Goal: Information Seeking & Learning: Learn about a topic

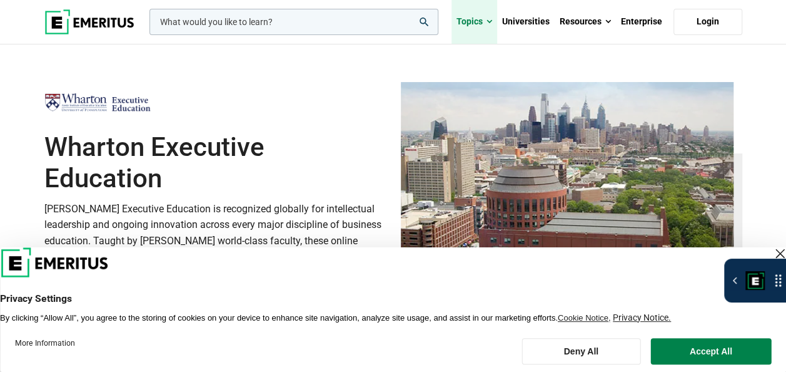
click at [473, 24] on link "Topics" at bounding box center [475, 22] width 46 height 44
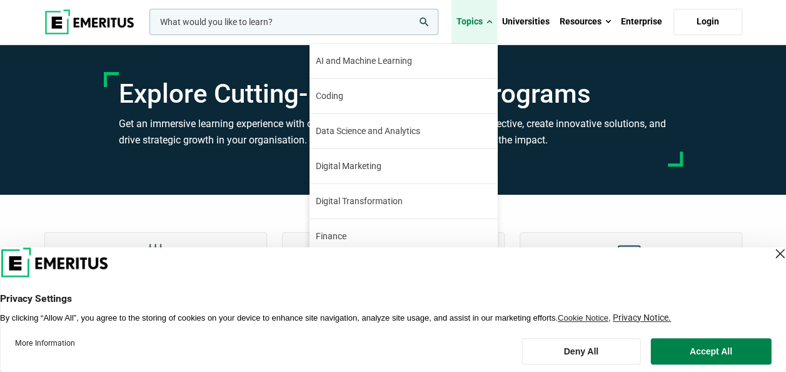
click at [492, 21] on span at bounding box center [490, 22] width 6 height 13
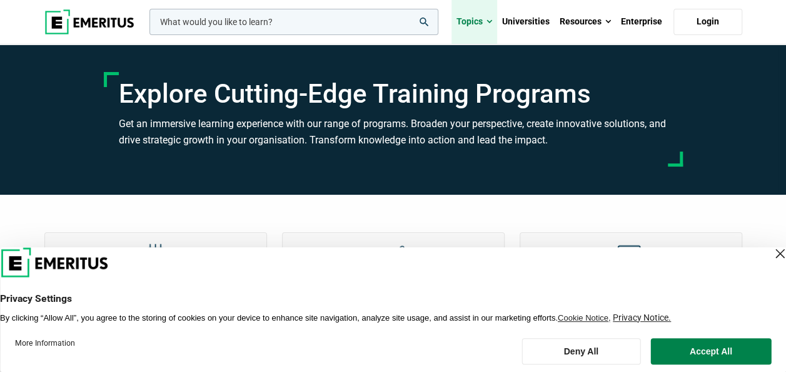
click at [492, 21] on span at bounding box center [490, 22] width 6 height 13
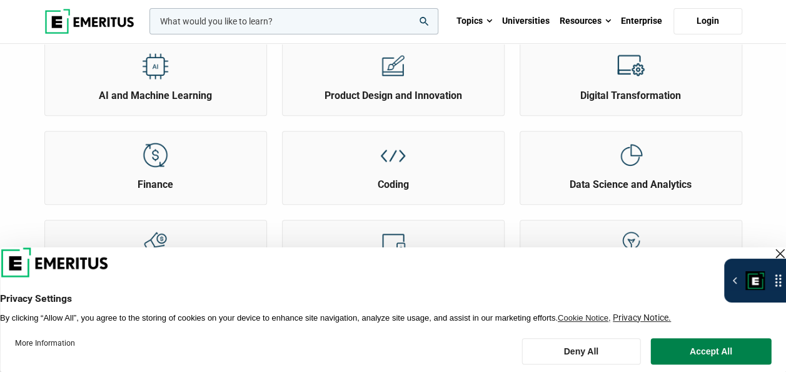
click at [302, 18] on input "woocommerce-product-search-field-0" at bounding box center [293, 21] width 289 height 26
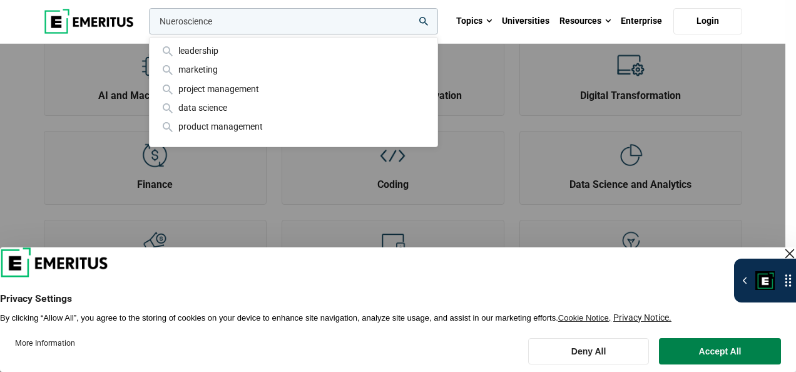
type input "Nueroscience"
click at [146, 24] on button "search" at bounding box center [146, 24] width 0 height 0
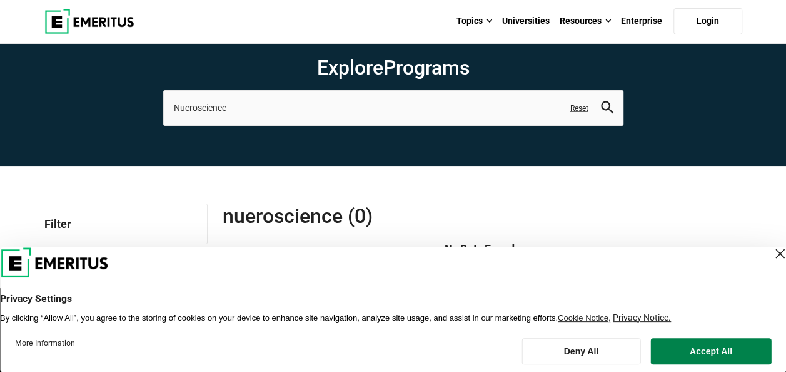
scroll to position [28, 0]
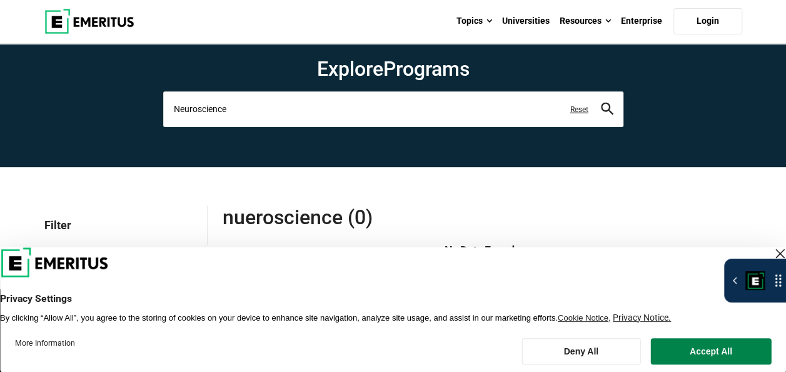
type input "Neuroscience"
click at [601, 102] on button "search" at bounding box center [607, 109] width 13 height 14
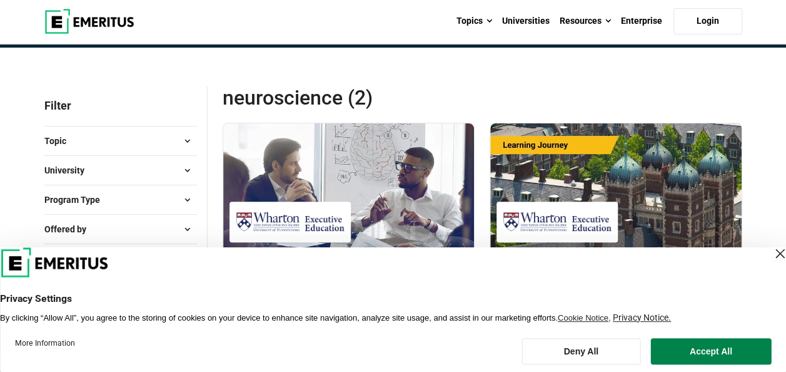
scroll to position [261, 0]
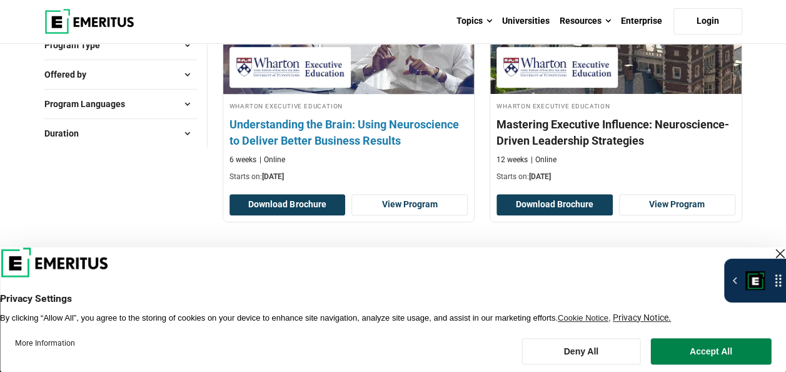
click at [283, 131] on h4 "Understanding the Brain: Using Neuroscience to Deliver Better Business Results" at bounding box center [349, 131] width 239 height 31
